Goal: Transaction & Acquisition: Purchase product/service

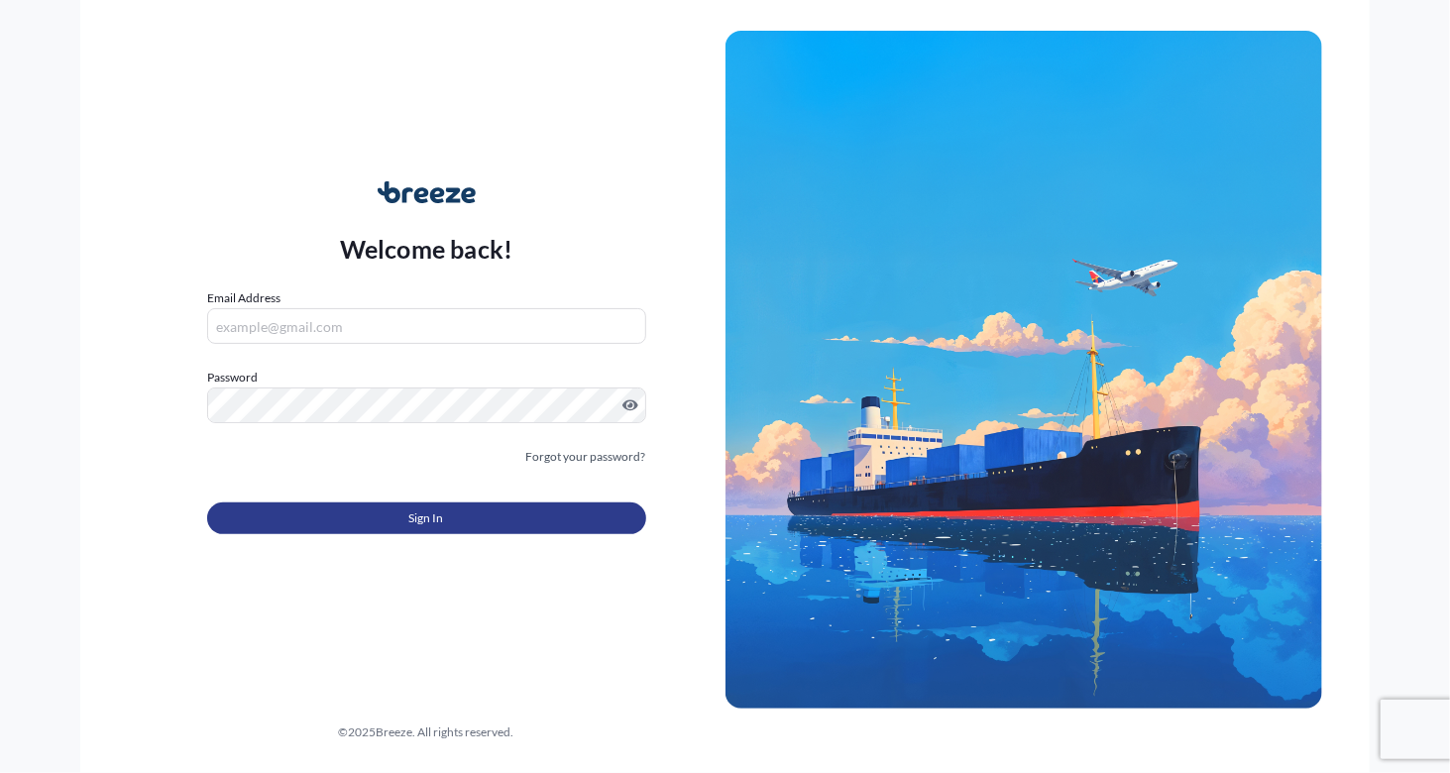
type input "[PERSON_NAME][EMAIL_ADDRESS][PERSON_NAME][DOMAIN_NAME]"
click at [499, 518] on button "Sign In" at bounding box center [426, 518] width 439 height 32
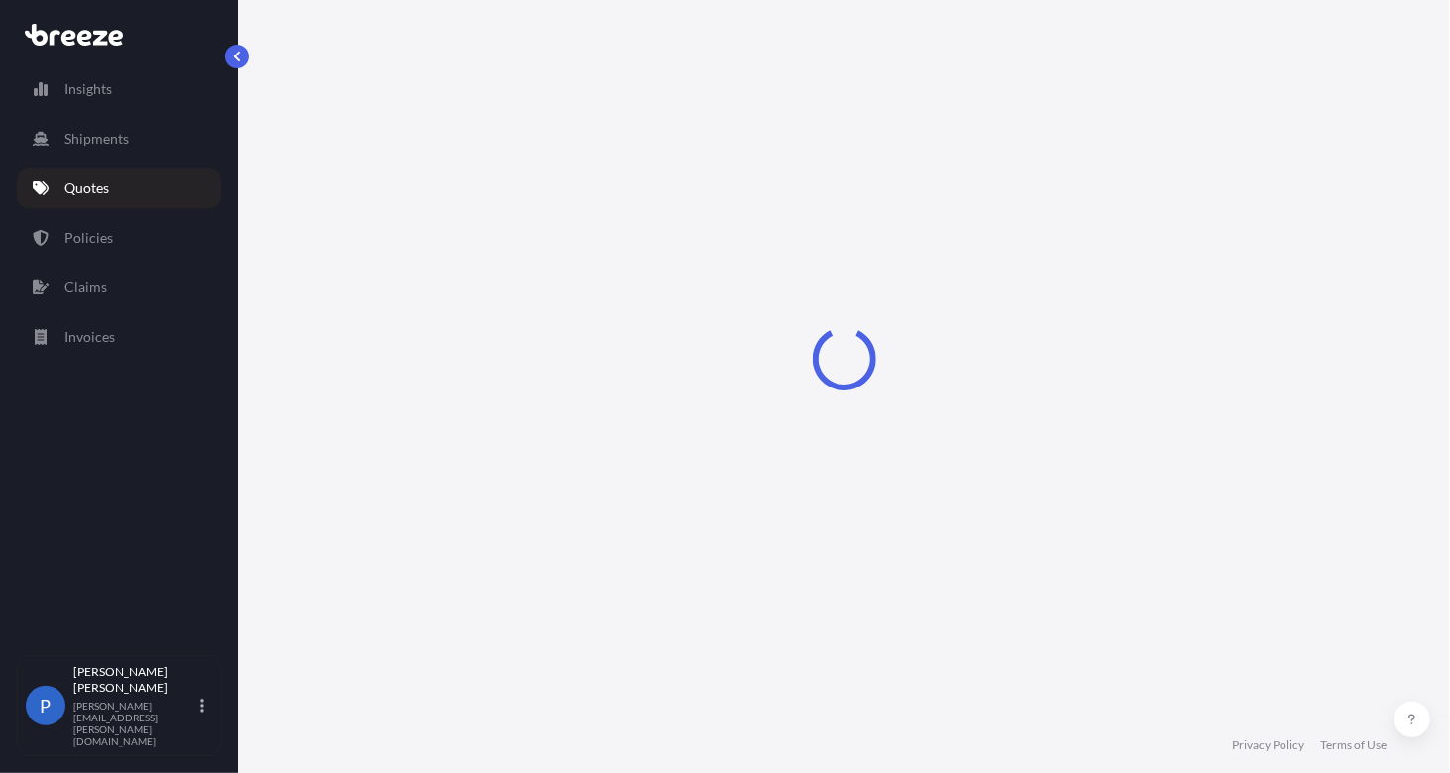
select select "Air"
select select "2"
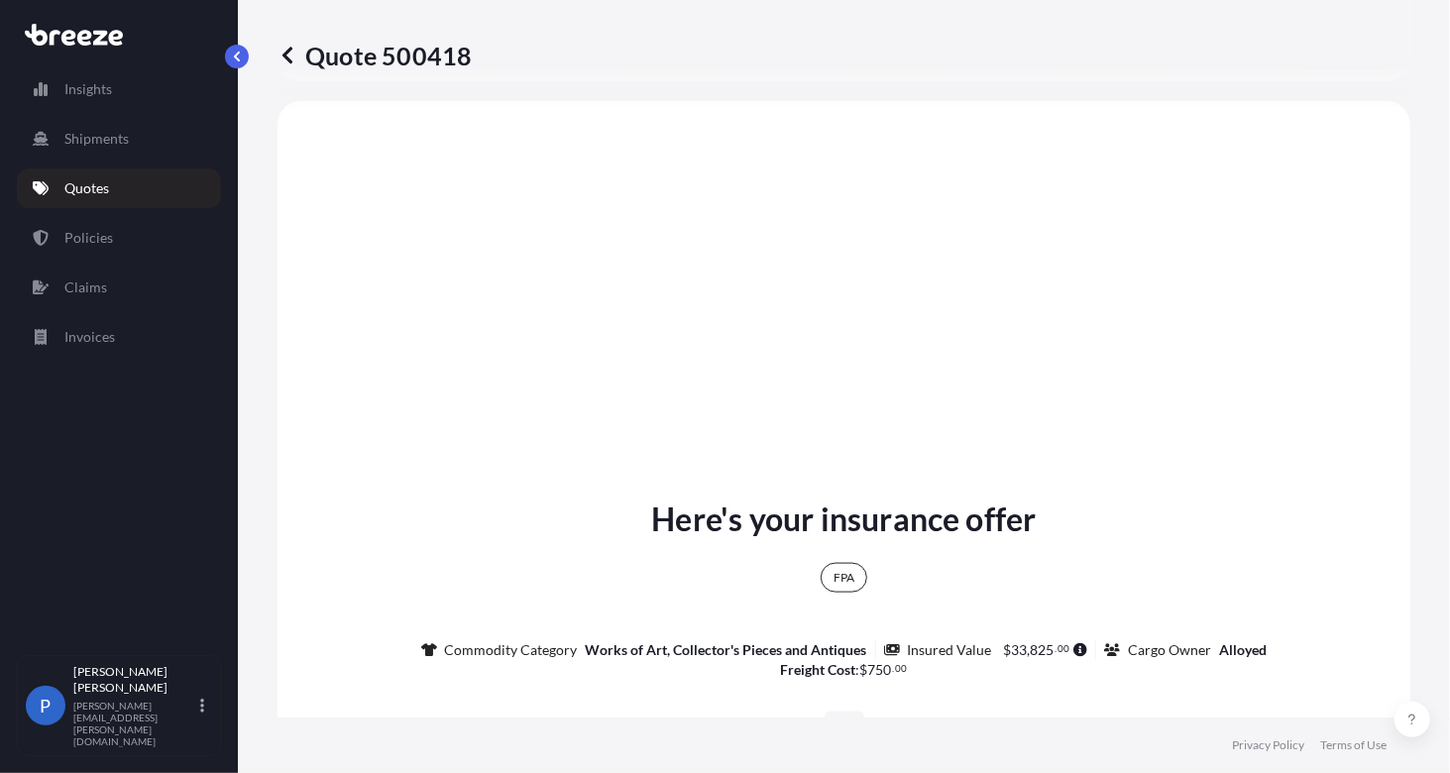
scroll to position [764, 0]
drag, startPoint x: 933, startPoint y: 672, endPoint x: 682, endPoint y: 643, distance: 252.4
click at [682, 643] on div "FPA Commodity Category Works of Art, Collector's Pieces and Antiques Insured Va…" at bounding box center [844, 610] width 846 height 137
click at [693, 570] on div "FPA Commodity Category Works of Art, Collector's Pieces and Antiques Insured Va…" at bounding box center [844, 610] width 846 height 137
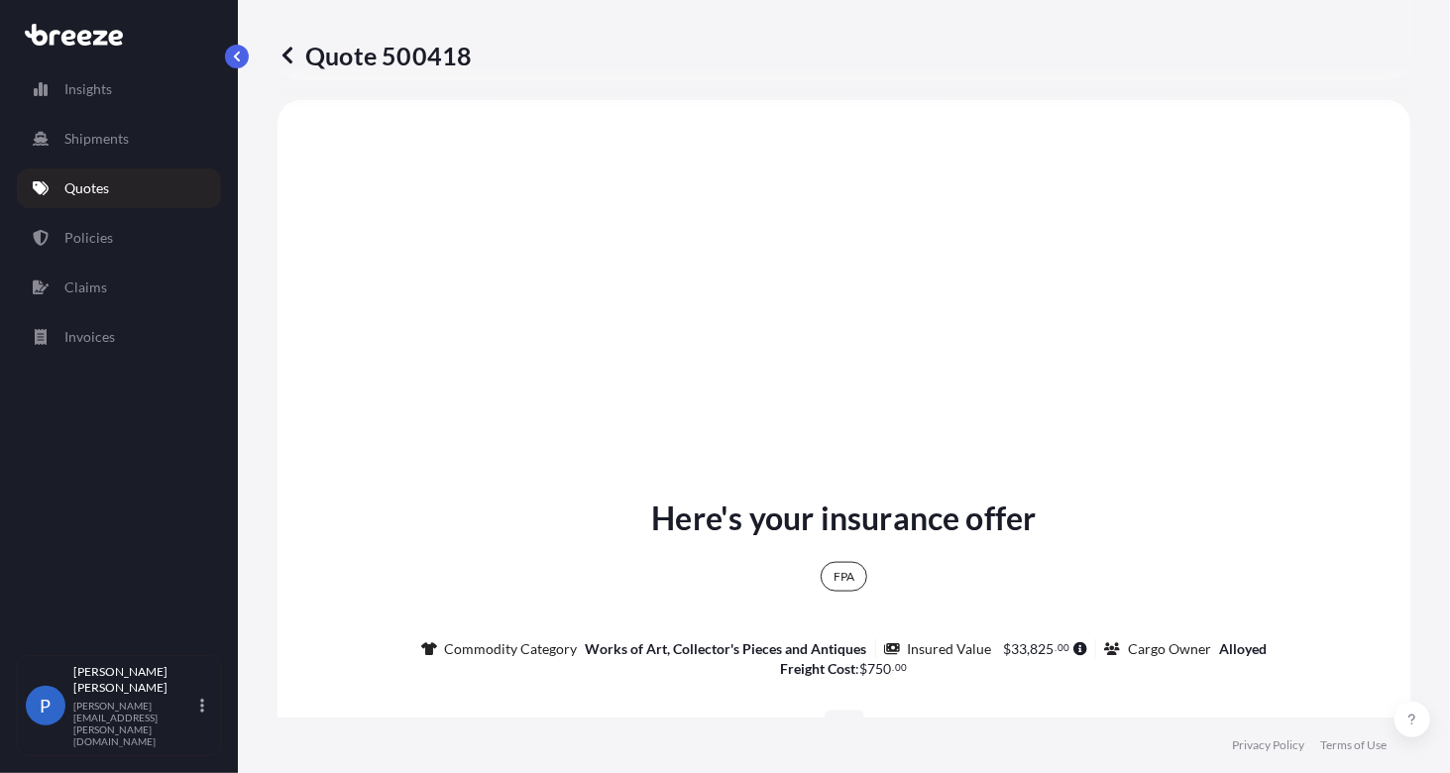
click at [1221, 558] on div "FPA Commodity Category Works of Art, Collector's Pieces and Antiques Insured Va…" at bounding box center [844, 611] width 846 height 137
drag, startPoint x: 1221, startPoint y: 558, endPoint x: 748, endPoint y: 419, distance: 492.7
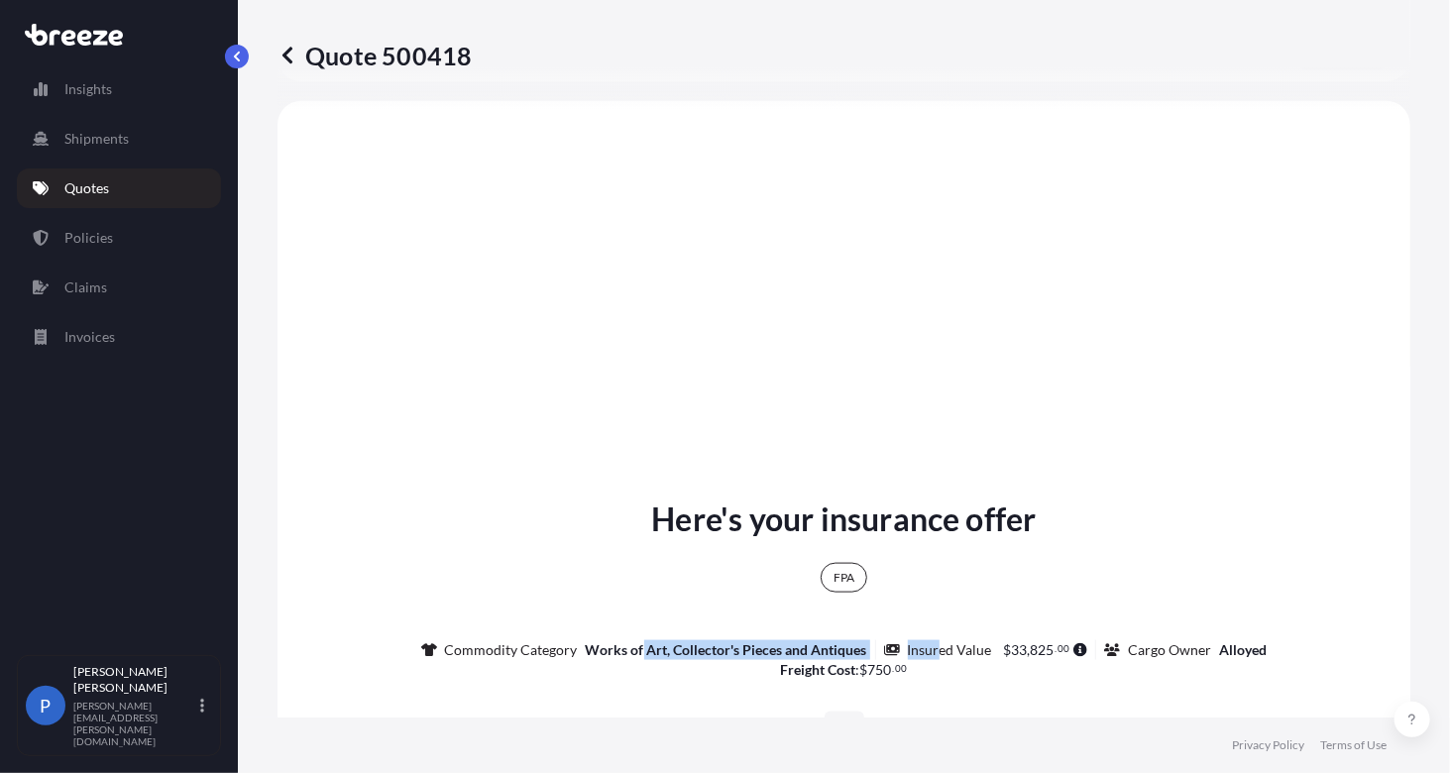
drag, startPoint x: 934, startPoint y: 674, endPoint x: 634, endPoint y: 623, distance: 303.5
click at [634, 623] on div "FPA Commodity Category Works of Art, Collector's Pieces and Antiques Insured Va…" at bounding box center [844, 611] width 846 height 137
click at [741, 688] on div "Here's your insurance offer FPA Commodity Category Works of Art, Collector's Pi…" at bounding box center [843, 785] width 1077 height 579
drag, startPoint x: 1249, startPoint y: 650, endPoint x: 1100, endPoint y: 644, distance: 148.8
click at [1104, 644] on div "Cargo Owner Alloyed" at bounding box center [1185, 650] width 163 height 20
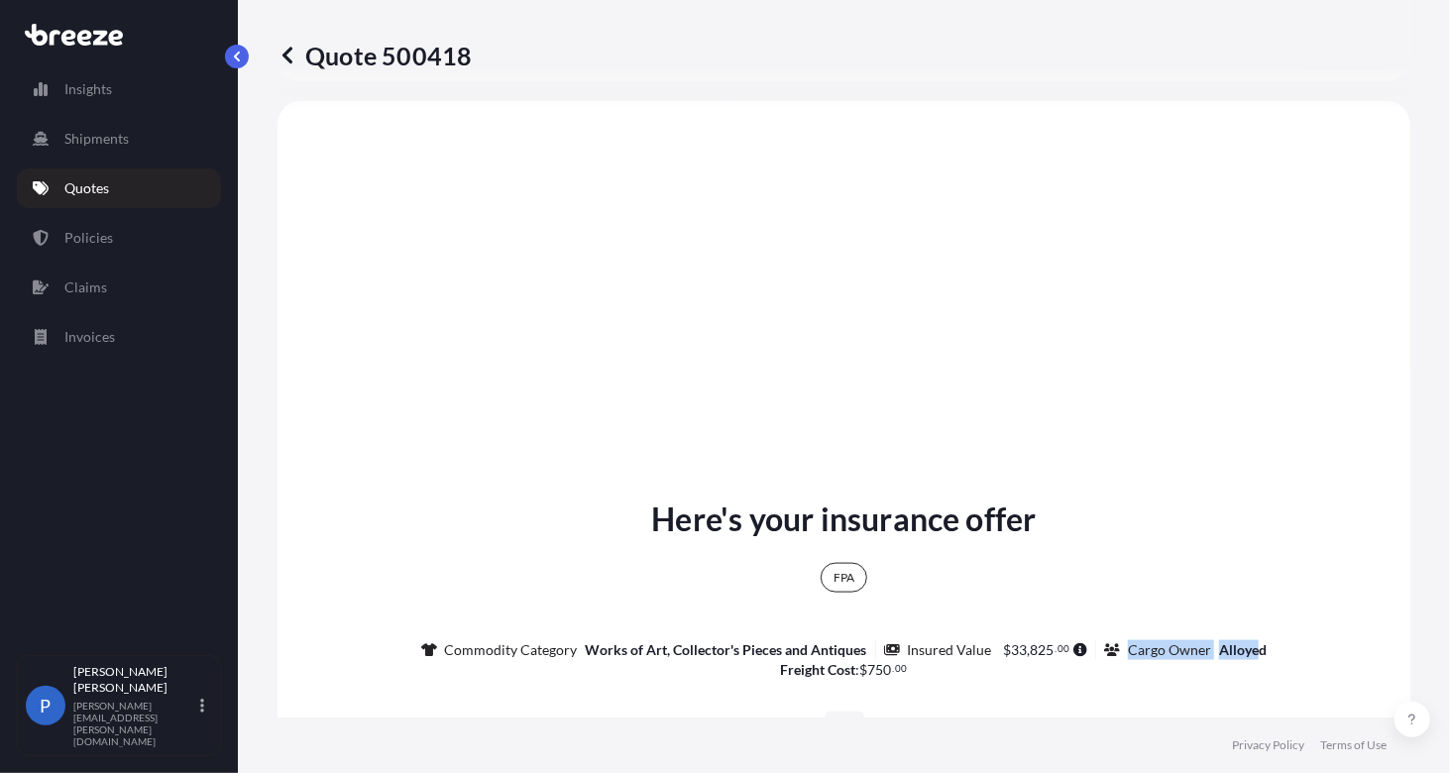
click at [1251, 657] on p "Alloyed" at bounding box center [1243, 650] width 48 height 20
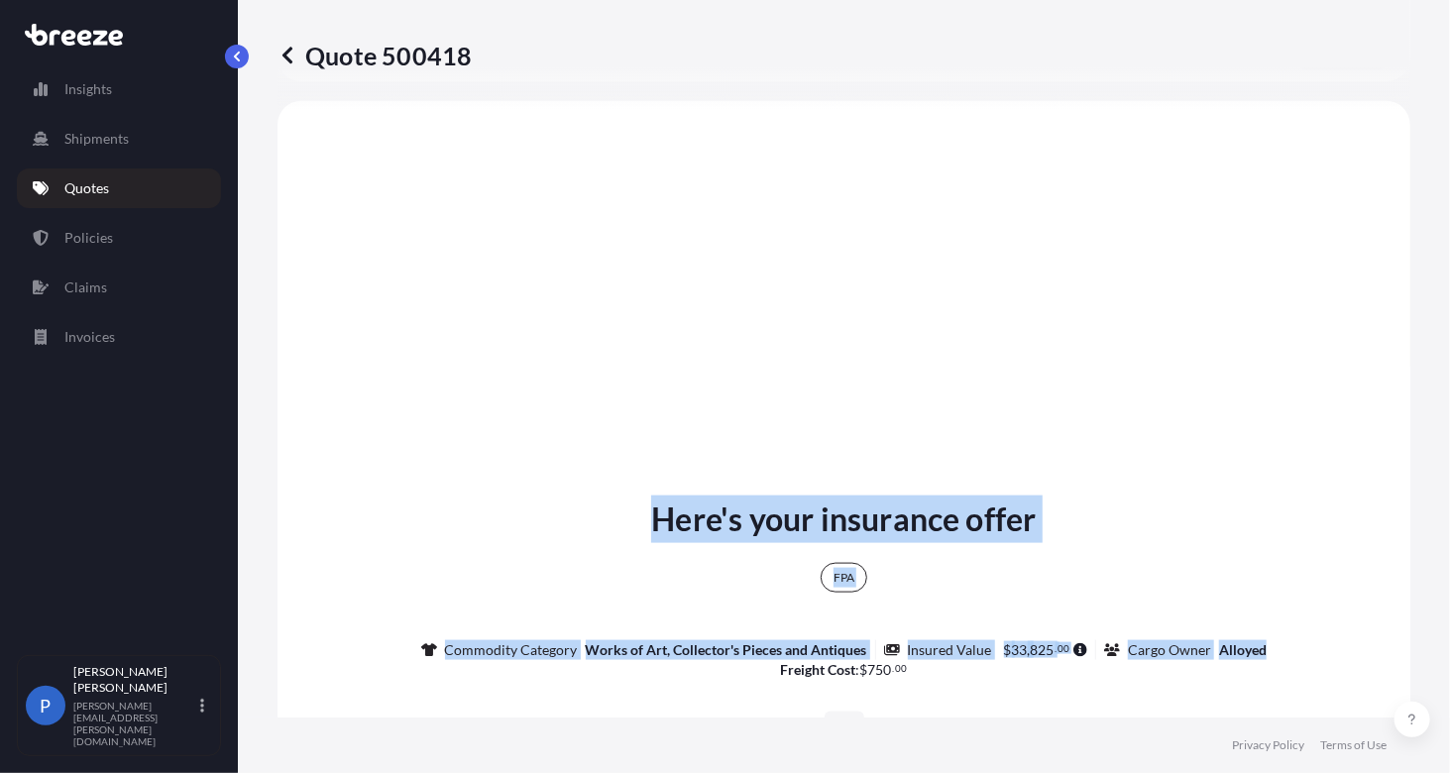
drag, startPoint x: 1270, startPoint y: 636, endPoint x: 608, endPoint y: 404, distance: 700.5
copy div "Here's your insurance offer FPA Commodity Category Works of Art, Collector's Pi…"
